Goal: Task Accomplishment & Management: Manage account settings

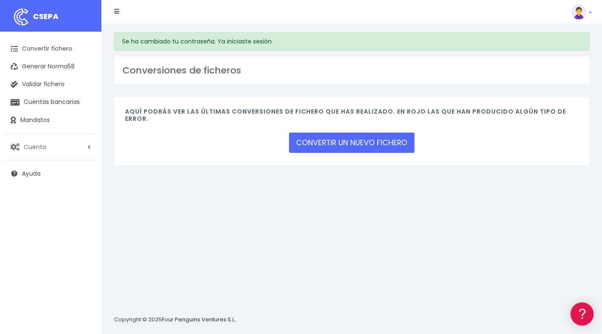
click at [54, 149] on link "Cuenta" at bounding box center [50, 147] width 93 height 18
click at [42, 183] on link "Suscripción" at bounding box center [56, 182] width 84 height 15
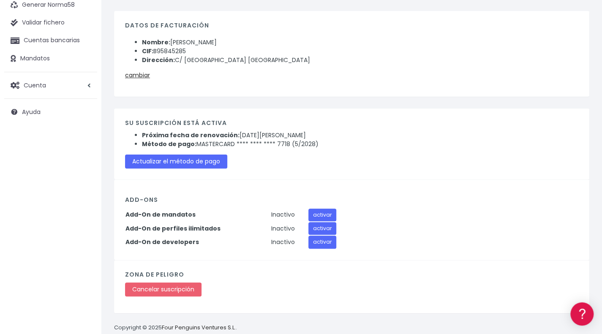
scroll to position [75, 0]
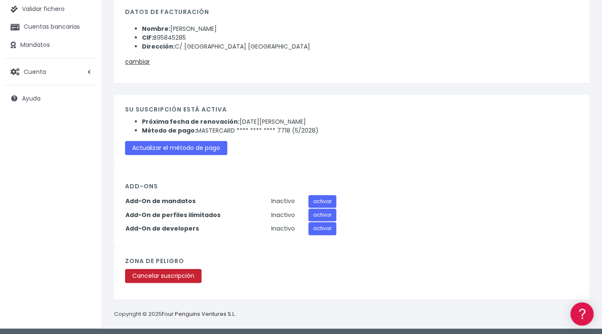
click at [165, 272] on link "Cancelar suscripción" at bounding box center [163, 276] width 77 height 14
